Goal: Task Accomplishment & Management: Complete application form

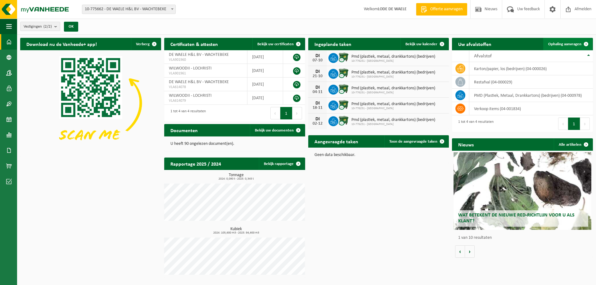
click at [571, 43] on span "Ophaling aanvragen" at bounding box center [564, 44] width 33 height 4
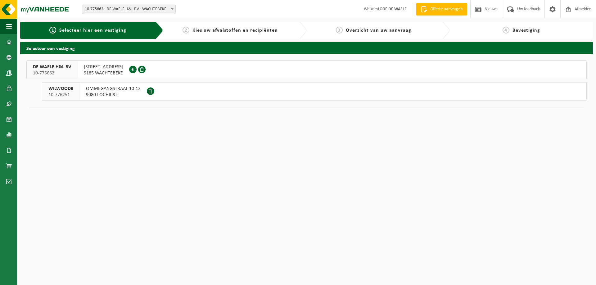
click at [101, 90] on span "OMMEGANGSTRAAT 10-12" at bounding box center [113, 89] width 55 height 6
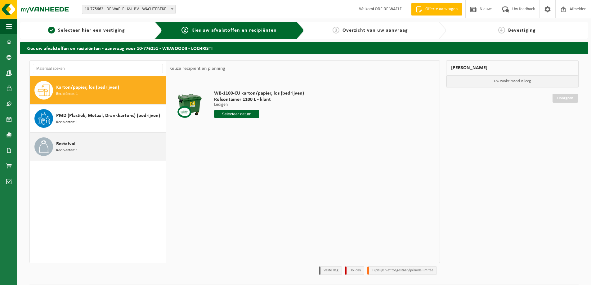
click at [72, 148] on span "Recipiënten: 1" at bounding box center [67, 151] width 22 height 6
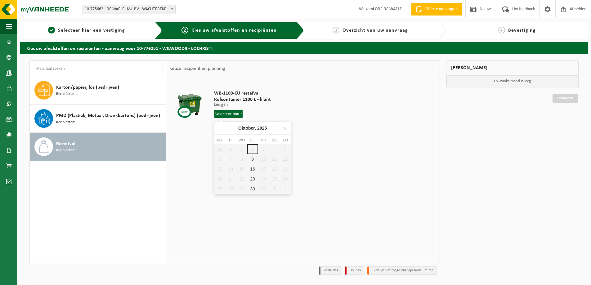
click at [232, 113] on input "text" at bounding box center [228, 114] width 29 height 8
click at [252, 158] on div "9" at bounding box center [252, 159] width 11 height 10
type input "Van 2025-10-09"
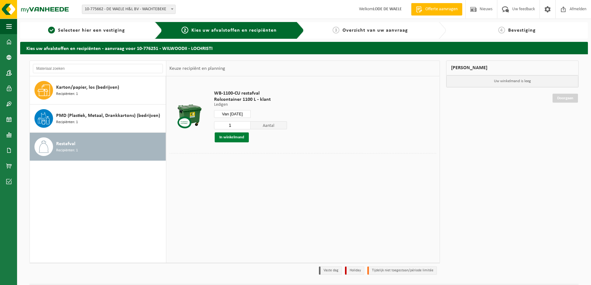
click at [234, 137] on button "In winkelmand" at bounding box center [232, 138] width 34 height 10
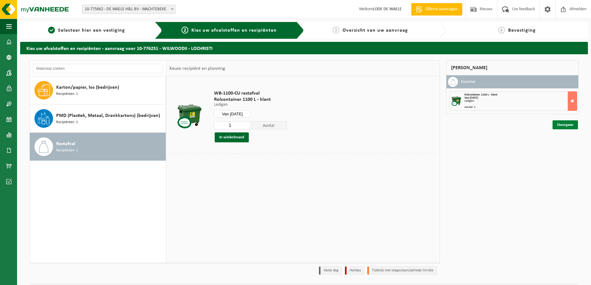
click at [560, 124] on link "Doorgaan" at bounding box center [565, 124] width 25 height 9
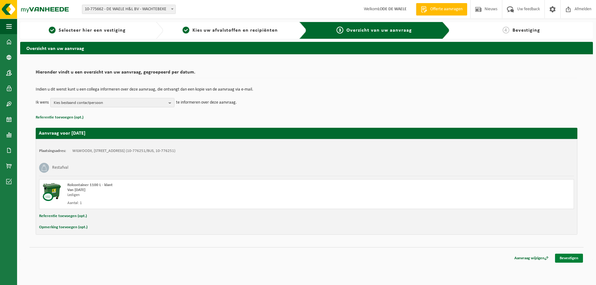
click at [571, 257] on link "Bevestigen" at bounding box center [569, 258] width 28 height 9
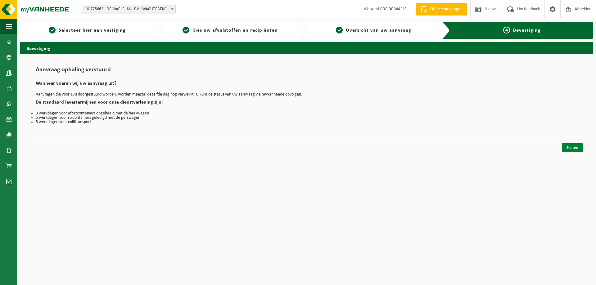
click at [578, 146] on link "Sluiten" at bounding box center [572, 147] width 21 height 9
